Goal: Task Accomplishment & Management: Use online tool/utility

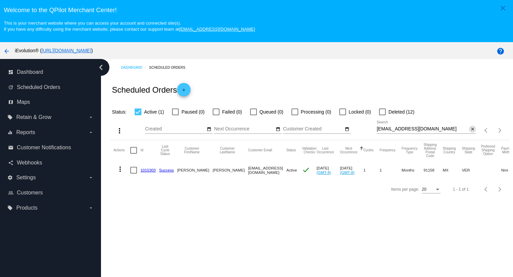
click at [470, 128] on mat-icon "close" at bounding box center [472, 129] width 5 height 5
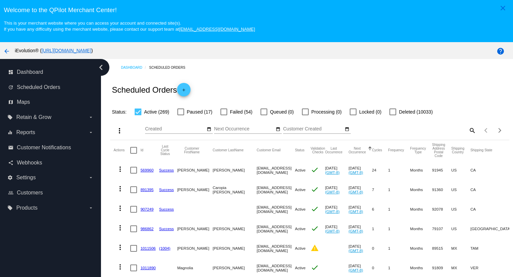
click at [468, 131] on mat-icon "search" at bounding box center [472, 130] width 8 height 10
click at [454, 133] on div "Search" at bounding box center [426, 127] width 99 height 13
paste input "adrianalazarop_nutri@hotmail.com"
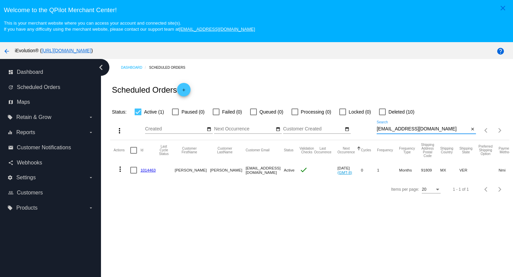
type input "adrianalazarop_nutri@hotmail.com"
click at [123, 168] on mat-icon "more_vert" at bounding box center [120, 169] width 8 height 8
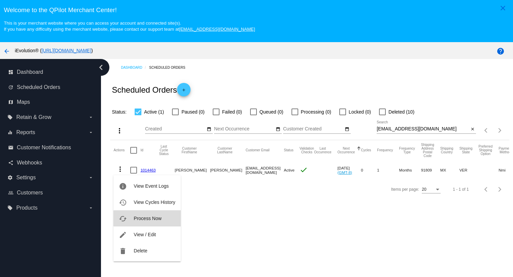
click at [152, 218] on span "Process Now" at bounding box center [148, 218] width 28 height 5
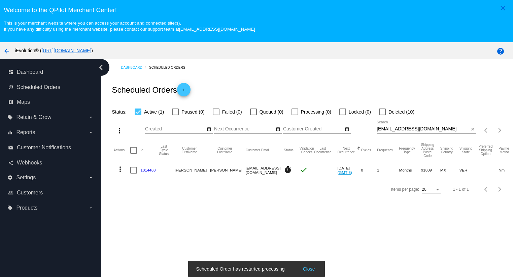
click at [151, 172] on link "1014463" at bounding box center [147, 170] width 15 height 4
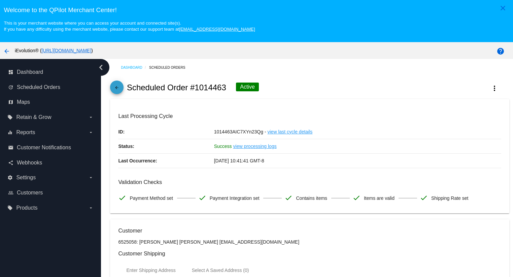
click at [117, 91] on mat-icon "arrow_back" at bounding box center [117, 89] width 8 height 8
